Goal: Task Accomplishment & Management: Use online tool/utility

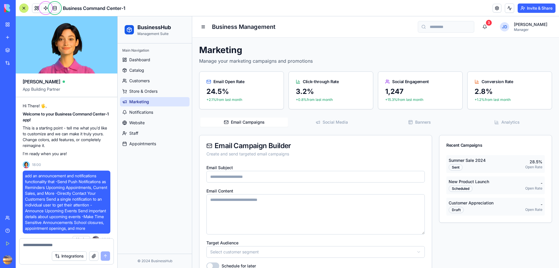
scroll to position [484, 0]
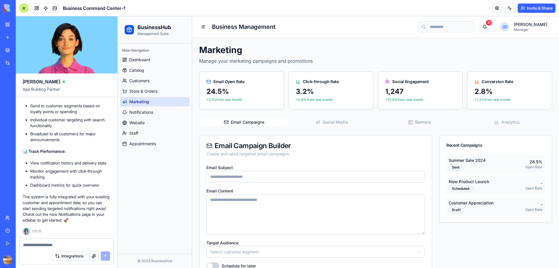
click at [491, 26] on button "3" at bounding box center [485, 27] width 12 height 12
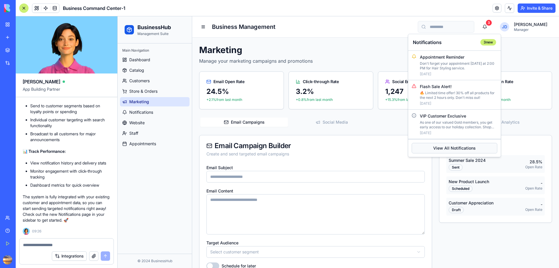
click at [461, 146] on link "View All Notifications" at bounding box center [455, 148] width 86 height 10
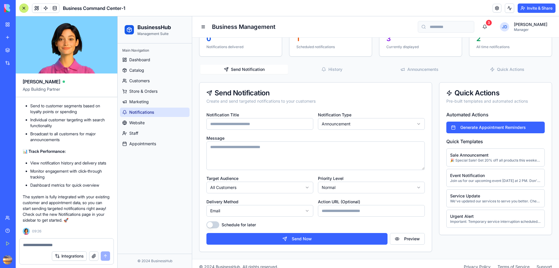
scroll to position [59, 0]
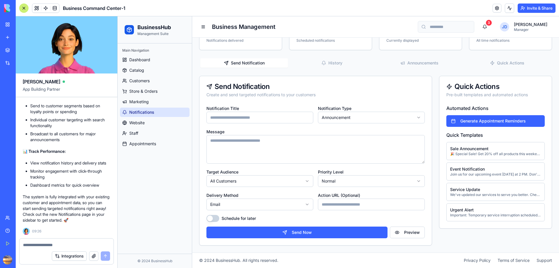
click at [281, 118] on input "Notification Title" at bounding box center [259, 118] width 107 height 12
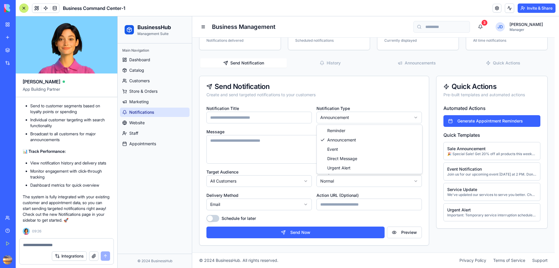
click at [349, 117] on html "BusinessHub Management Suite Main Navigation Dashboard Catalog Customers Store …" at bounding box center [338, 112] width 441 height 310
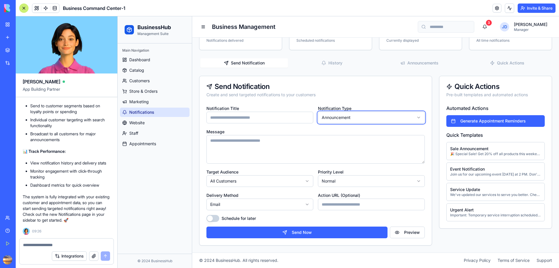
click at [375, 89] on html "BusinessHub Management Suite Main Navigation Dashboard Catalog Customers Store …" at bounding box center [338, 112] width 441 height 310
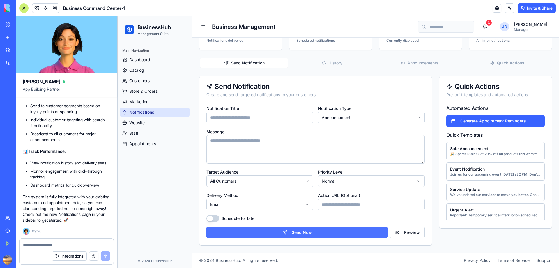
click at [304, 233] on button "Send Now" at bounding box center [296, 232] width 181 height 12
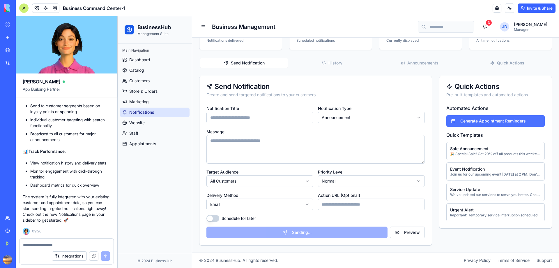
click at [504, 121] on button "Generate Appointment Reminders" at bounding box center [495, 121] width 98 height 12
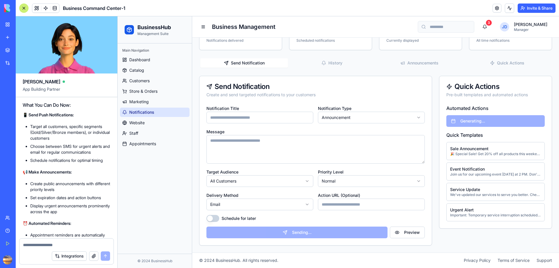
scroll to position [281, 0]
